Goal: Task Accomplishment & Management: Complete application form

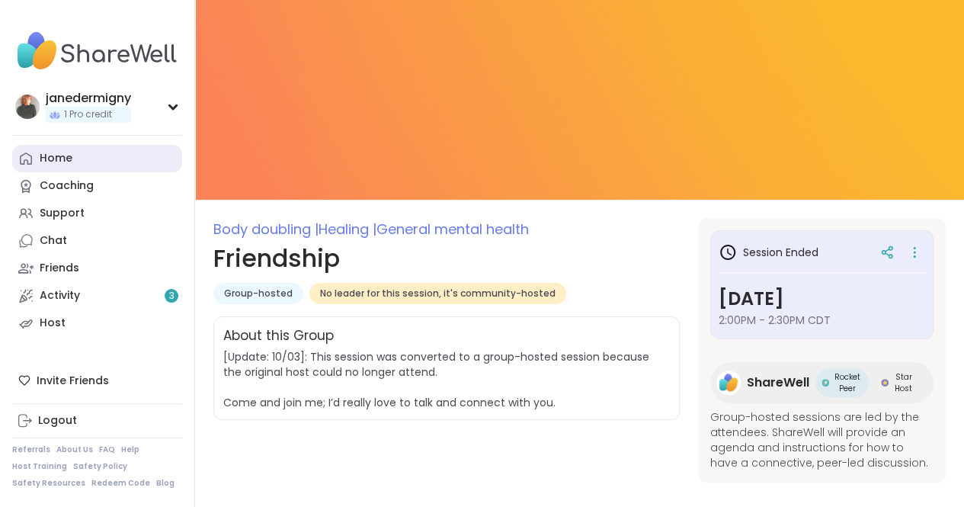
click at [55, 156] on div "Home" at bounding box center [56, 158] width 33 height 15
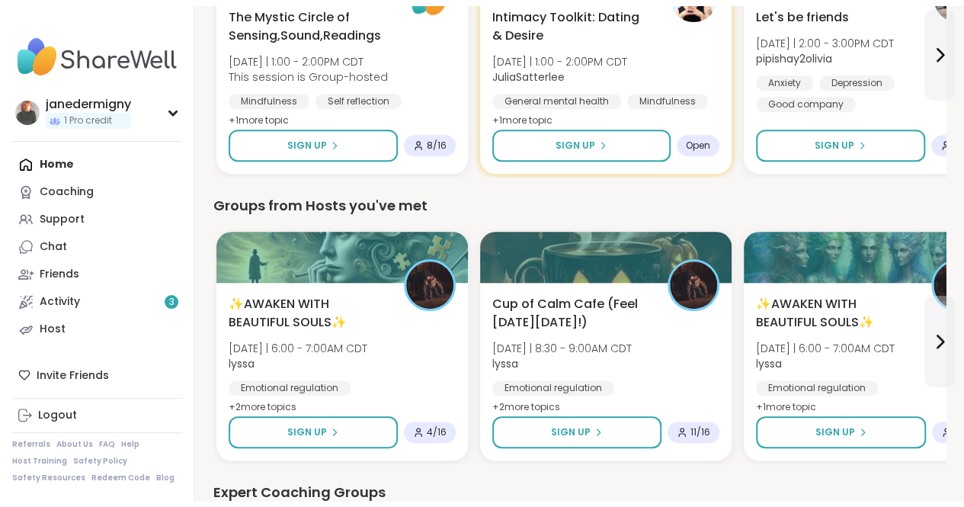
scroll to position [305, 0]
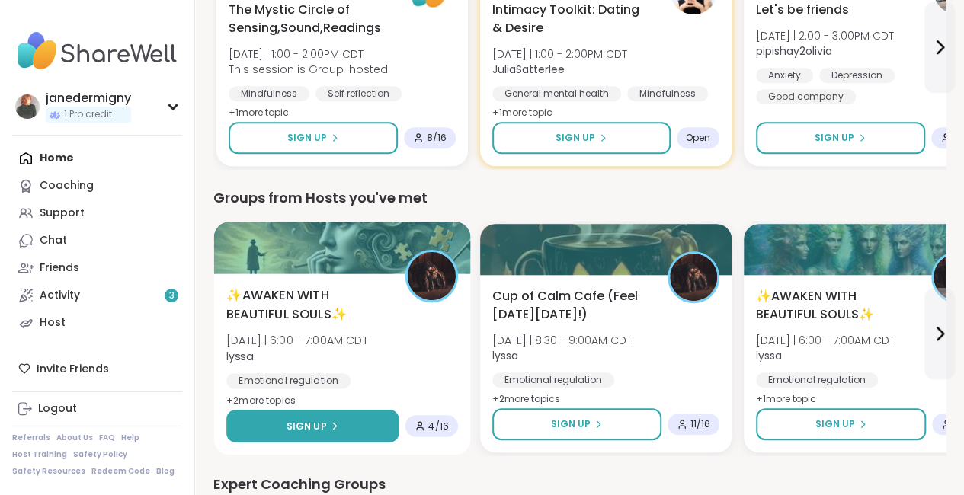
click at [312, 421] on span "Sign Up" at bounding box center [307, 426] width 40 height 14
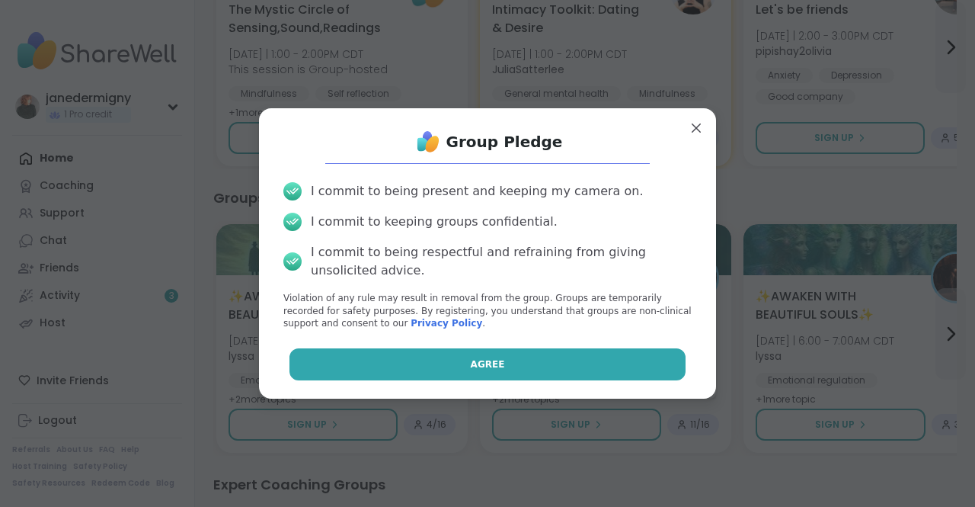
click at [405, 362] on button "Agree" at bounding box center [488, 364] width 397 height 32
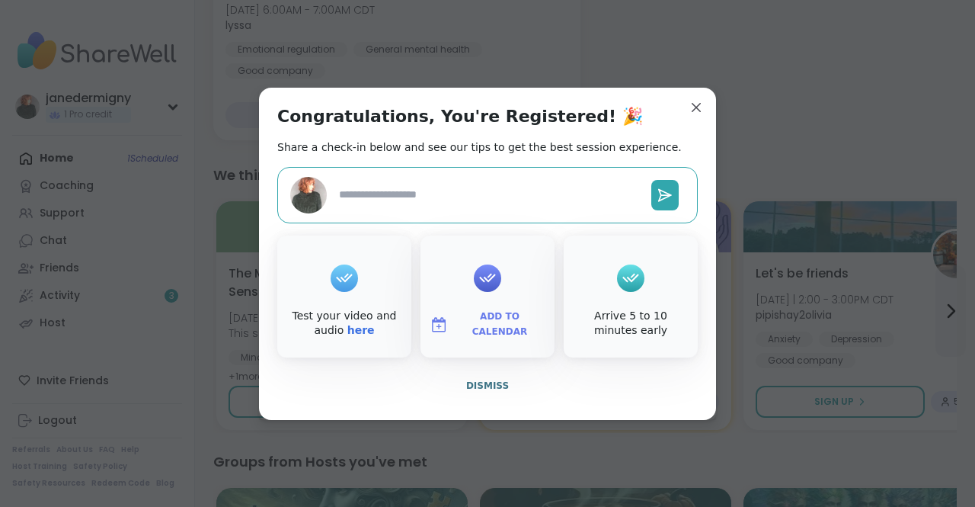
type textarea "*"
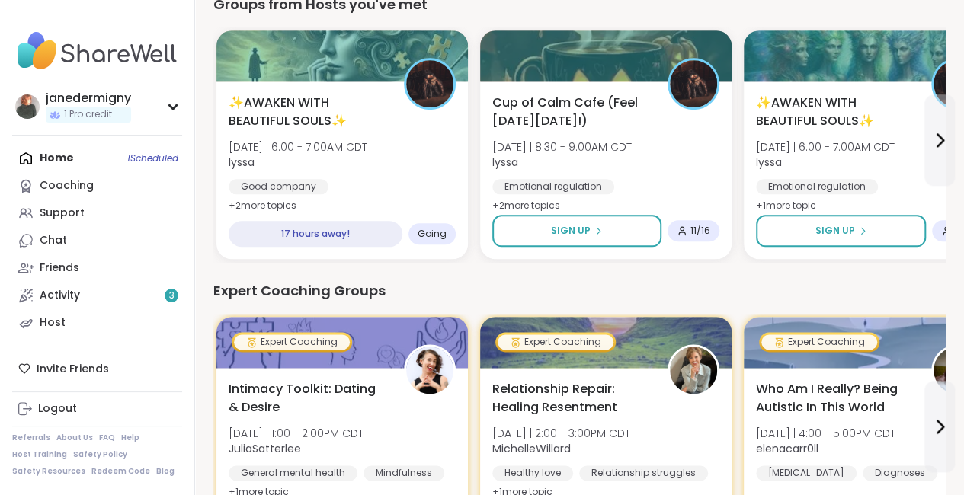
scroll to position [838, 0]
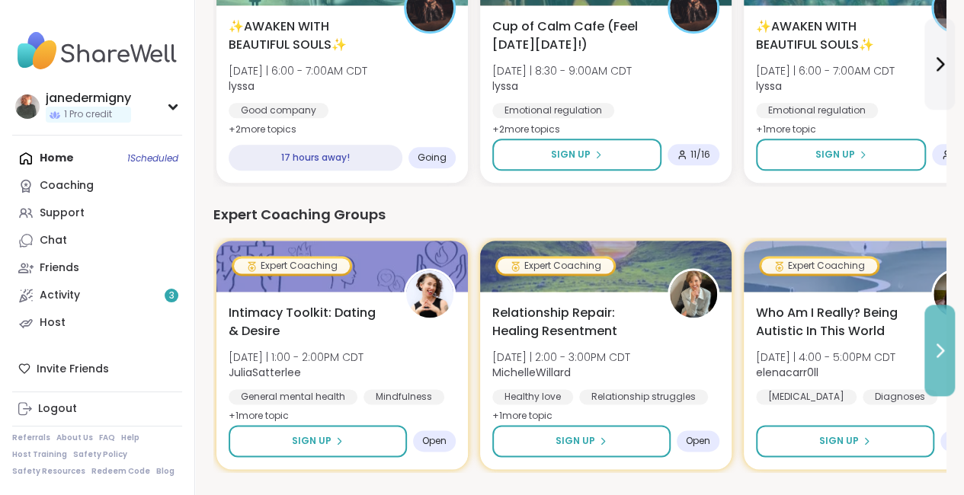
click at [944, 351] on icon at bounding box center [940, 350] width 18 height 18
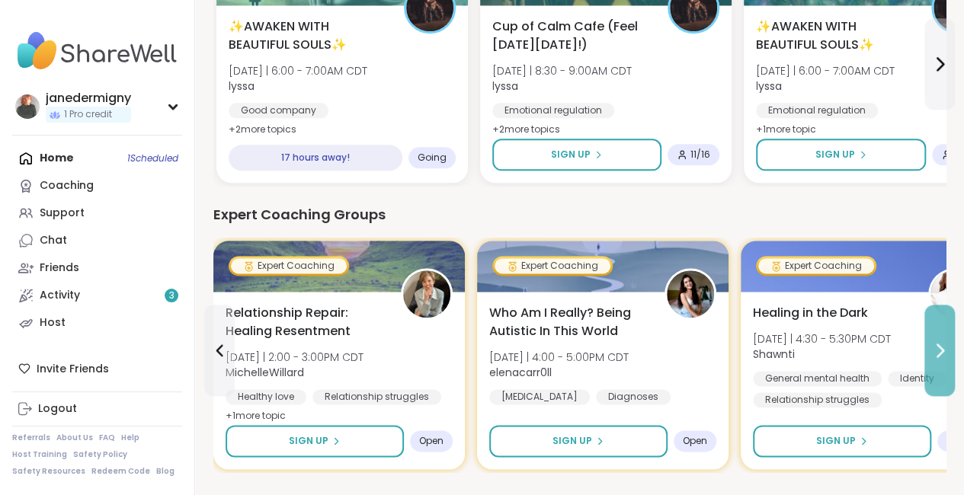
click at [944, 351] on icon at bounding box center [940, 350] width 18 height 18
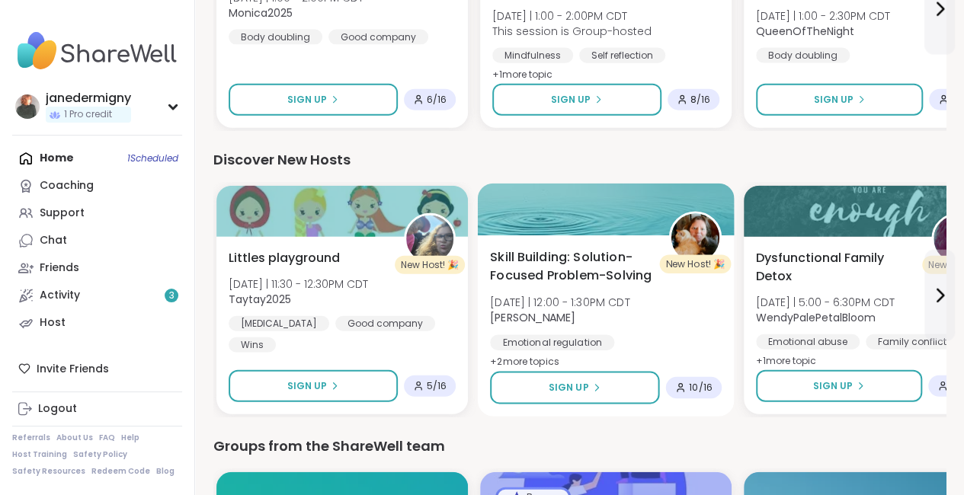
scroll to position [1829, 0]
